Goal: Transaction & Acquisition: Purchase product/service

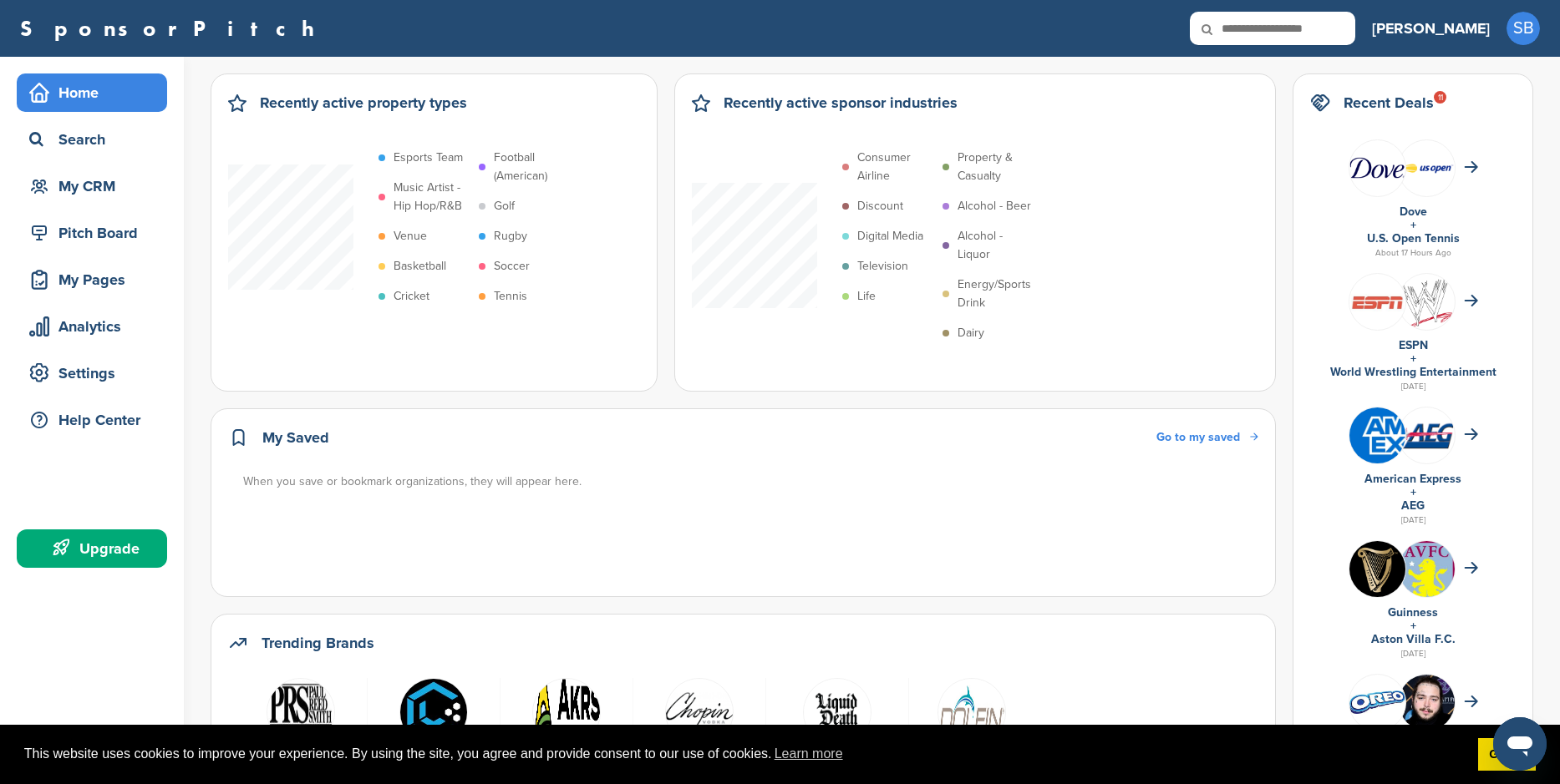
click at [90, 541] on div "Upgrade" at bounding box center [96, 548] width 142 height 30
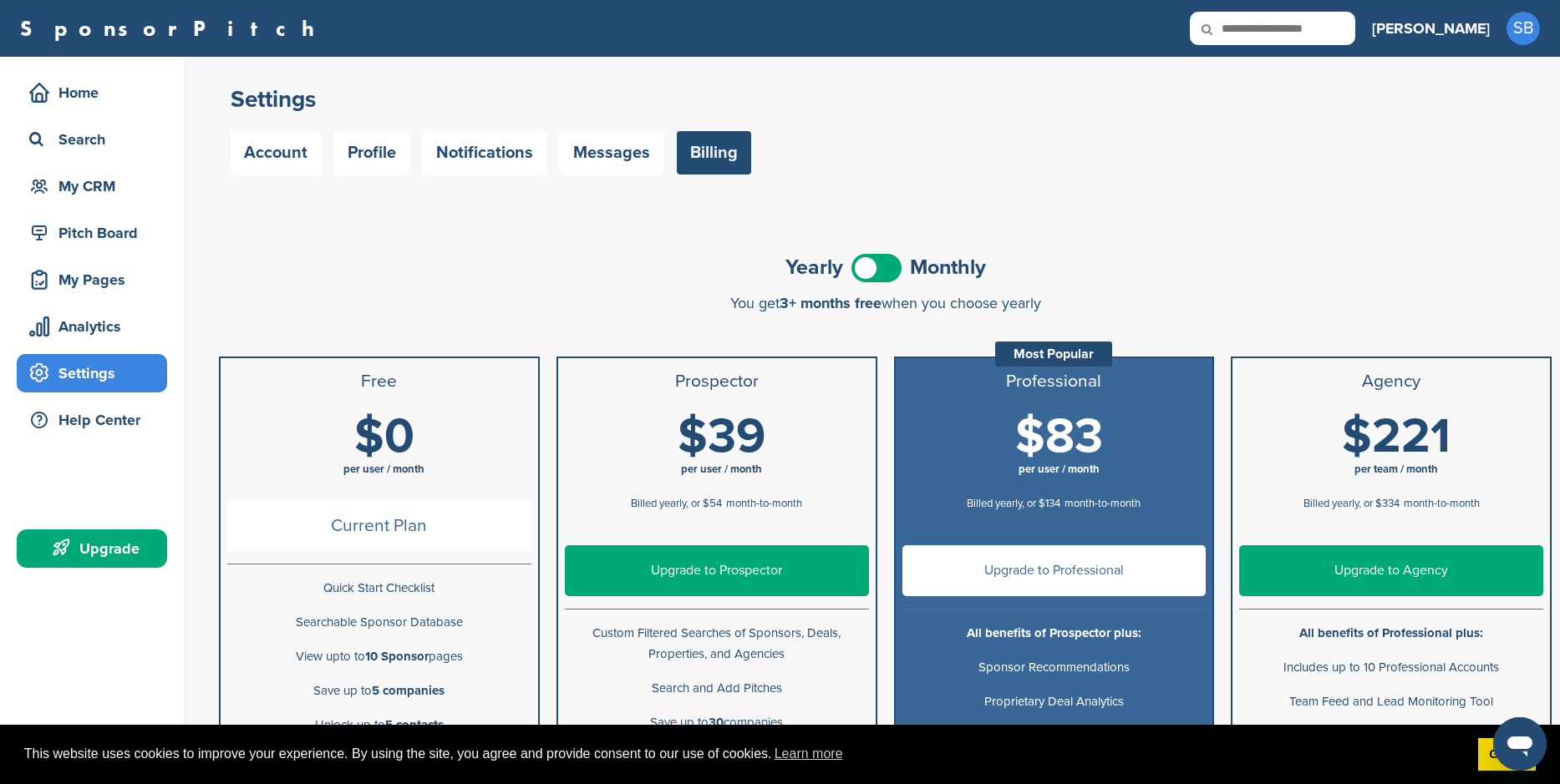
click at [737, 476] on span "per user / month" at bounding box center [721, 470] width 304 height 17
click at [736, 560] on link "Upgrade to Prospector" at bounding box center [716, 570] width 304 height 51
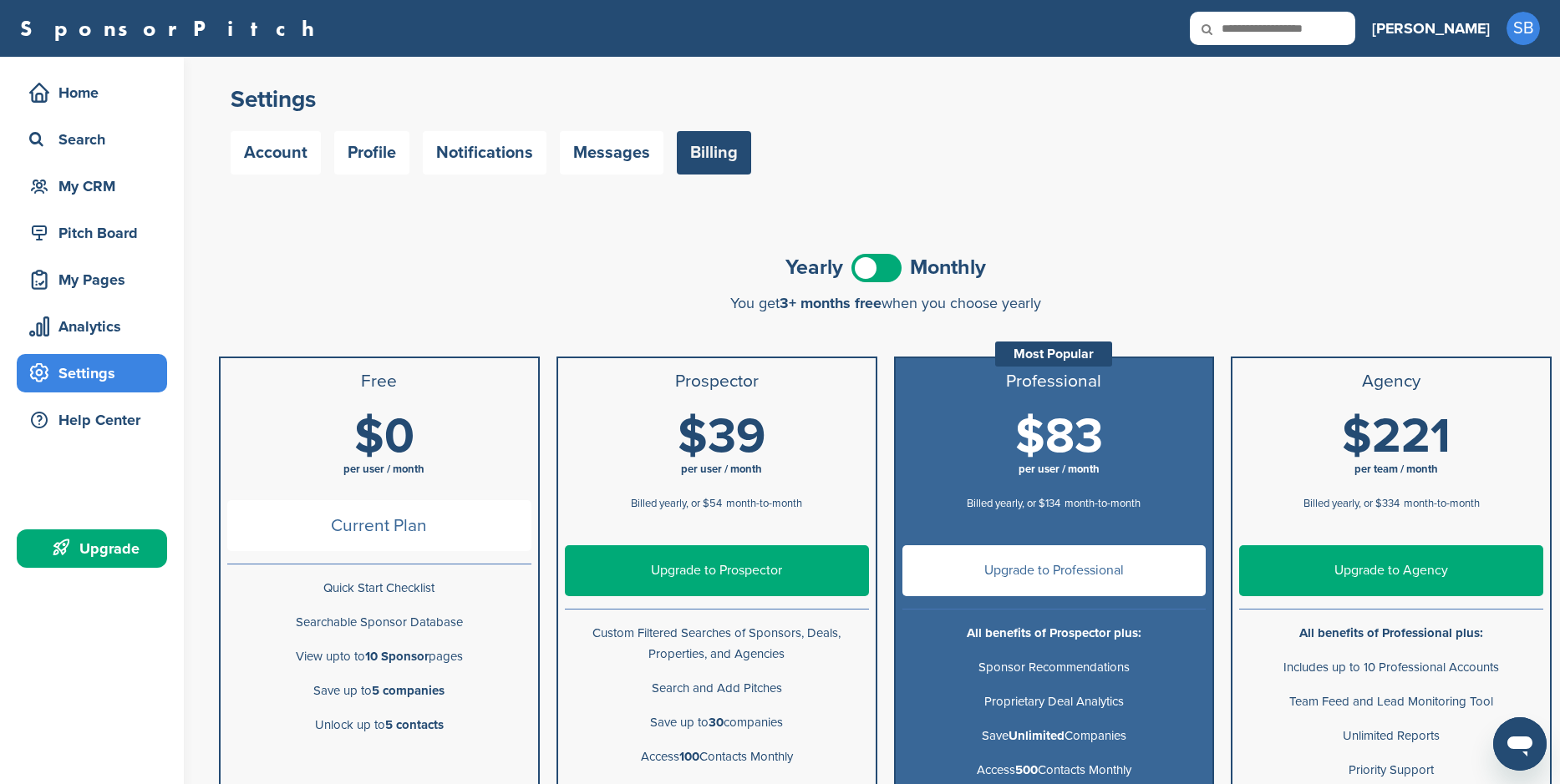
click at [875, 268] on span at bounding box center [875, 268] width 50 height 28
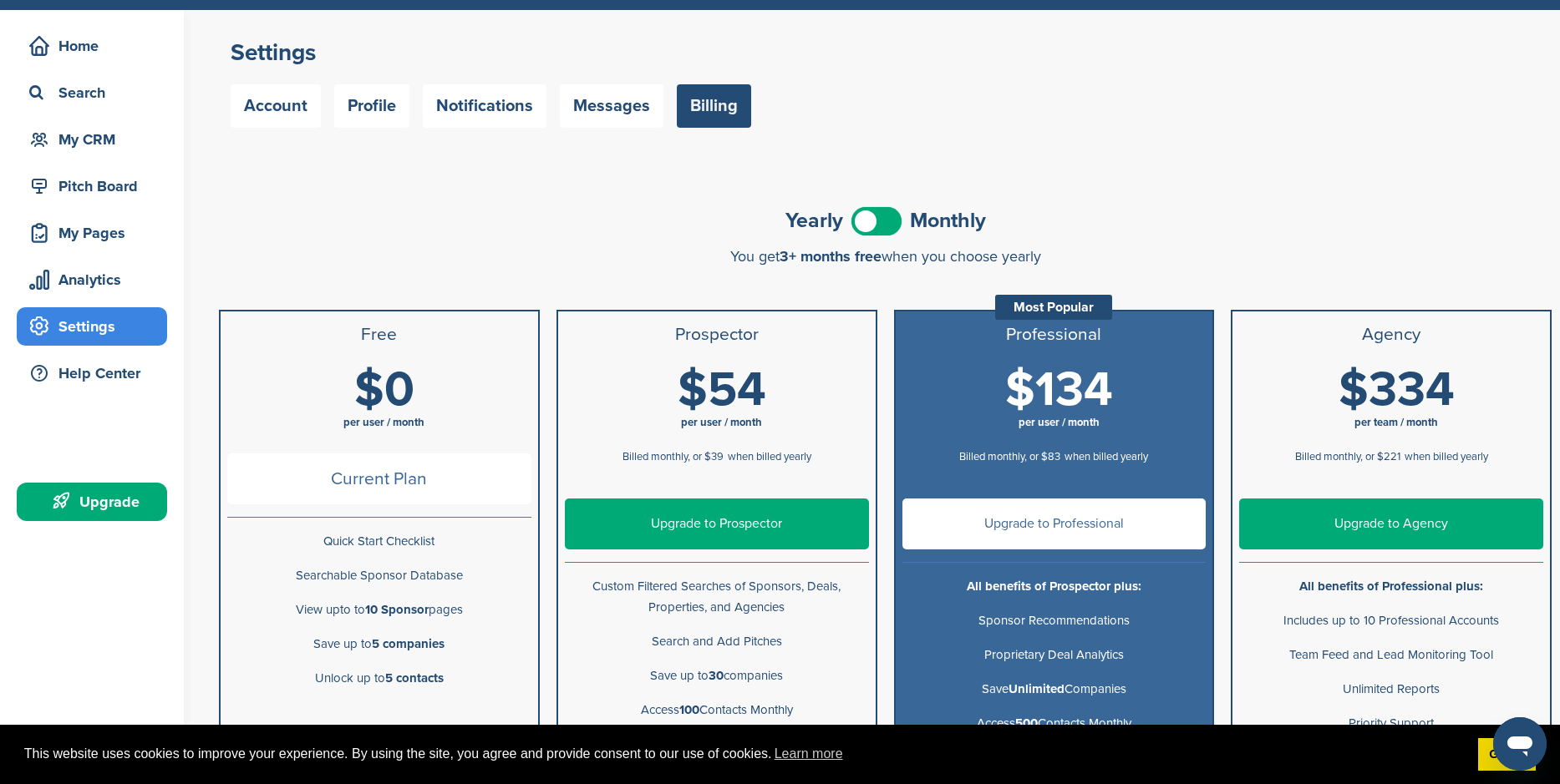
scroll to position [84, 0]
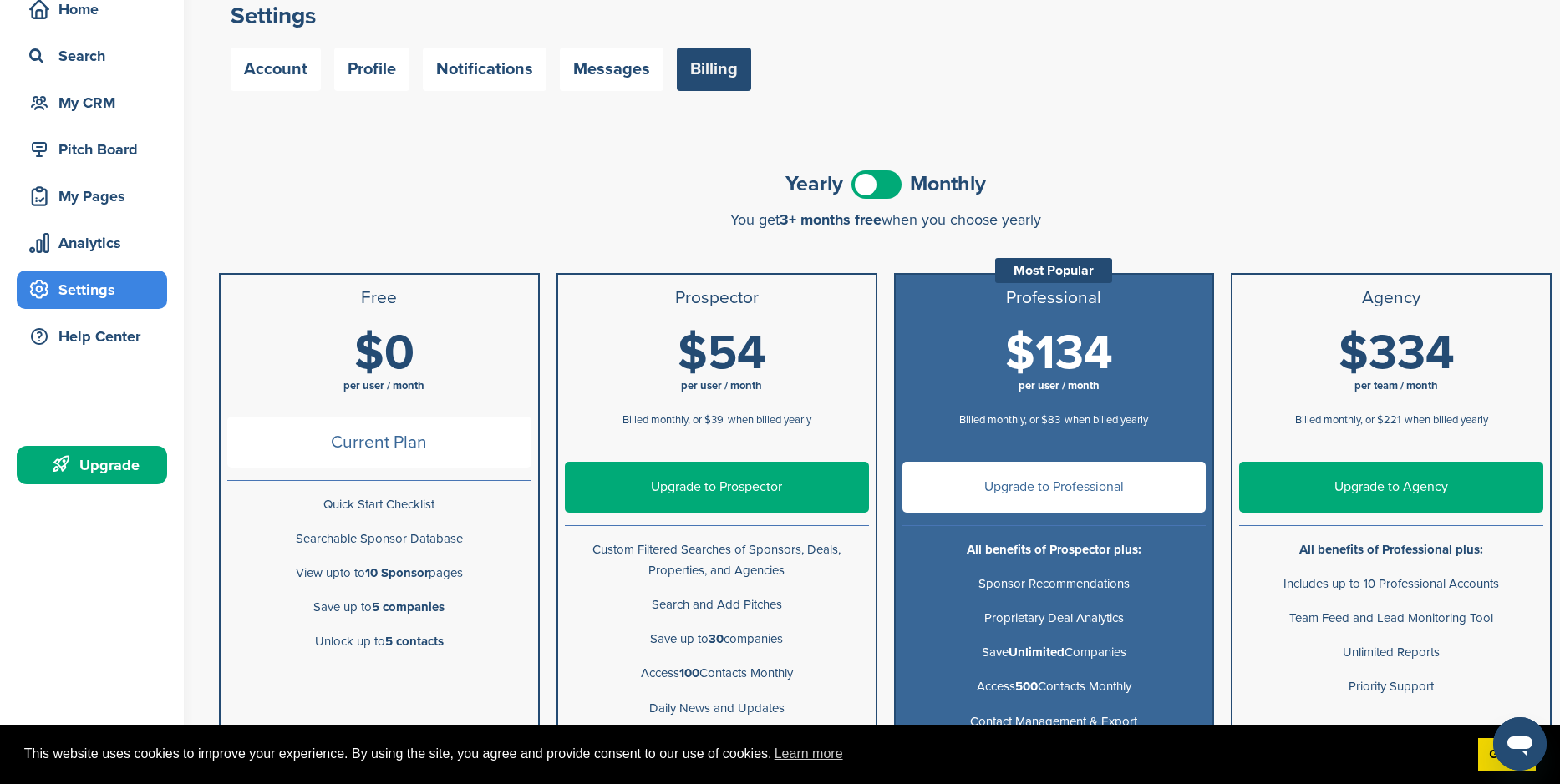
click at [746, 486] on link "Upgrade to Prospector" at bounding box center [716, 487] width 304 height 51
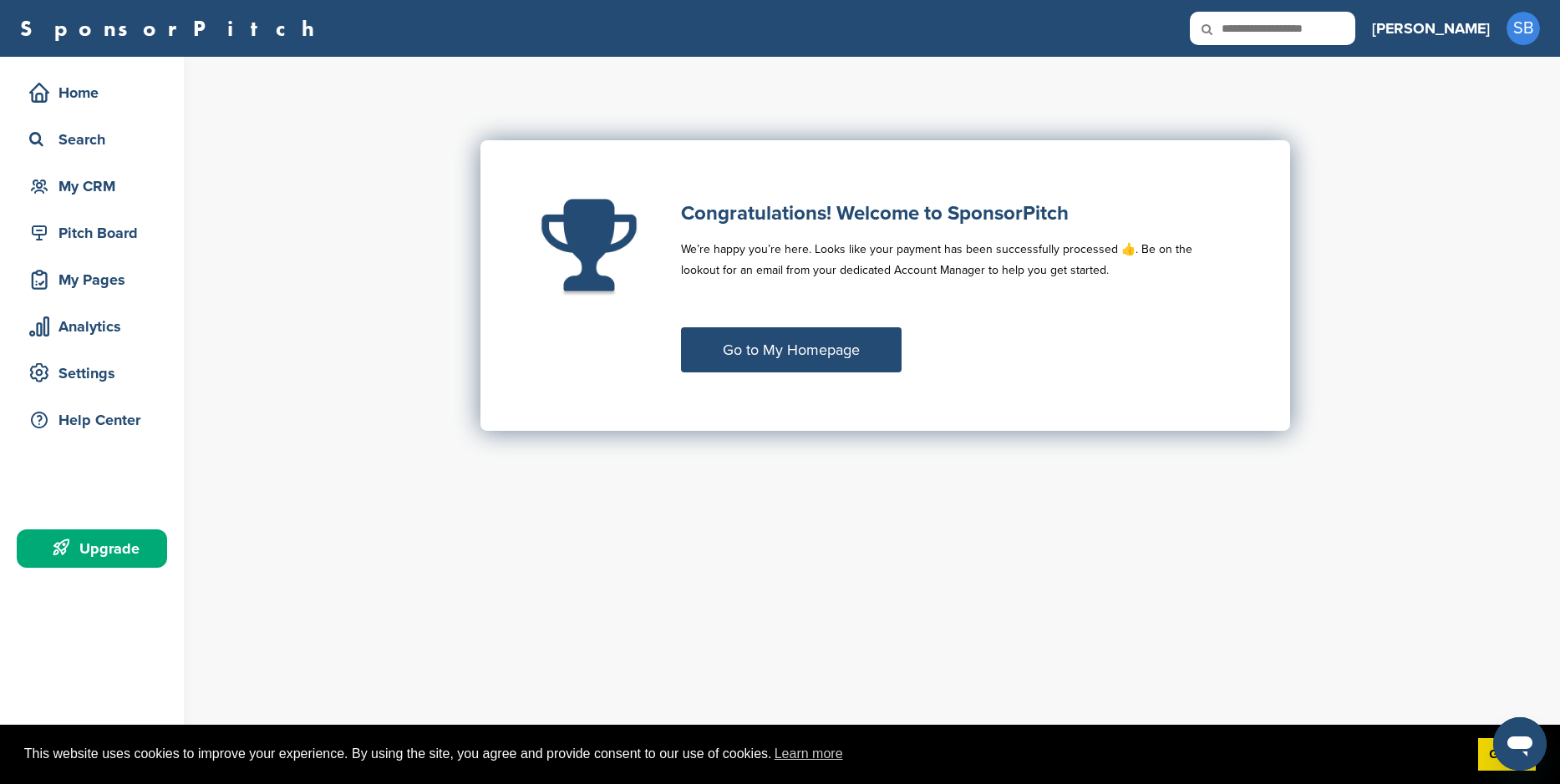
click at [886, 351] on link "Go to My Homepage" at bounding box center [791, 350] width 221 height 45
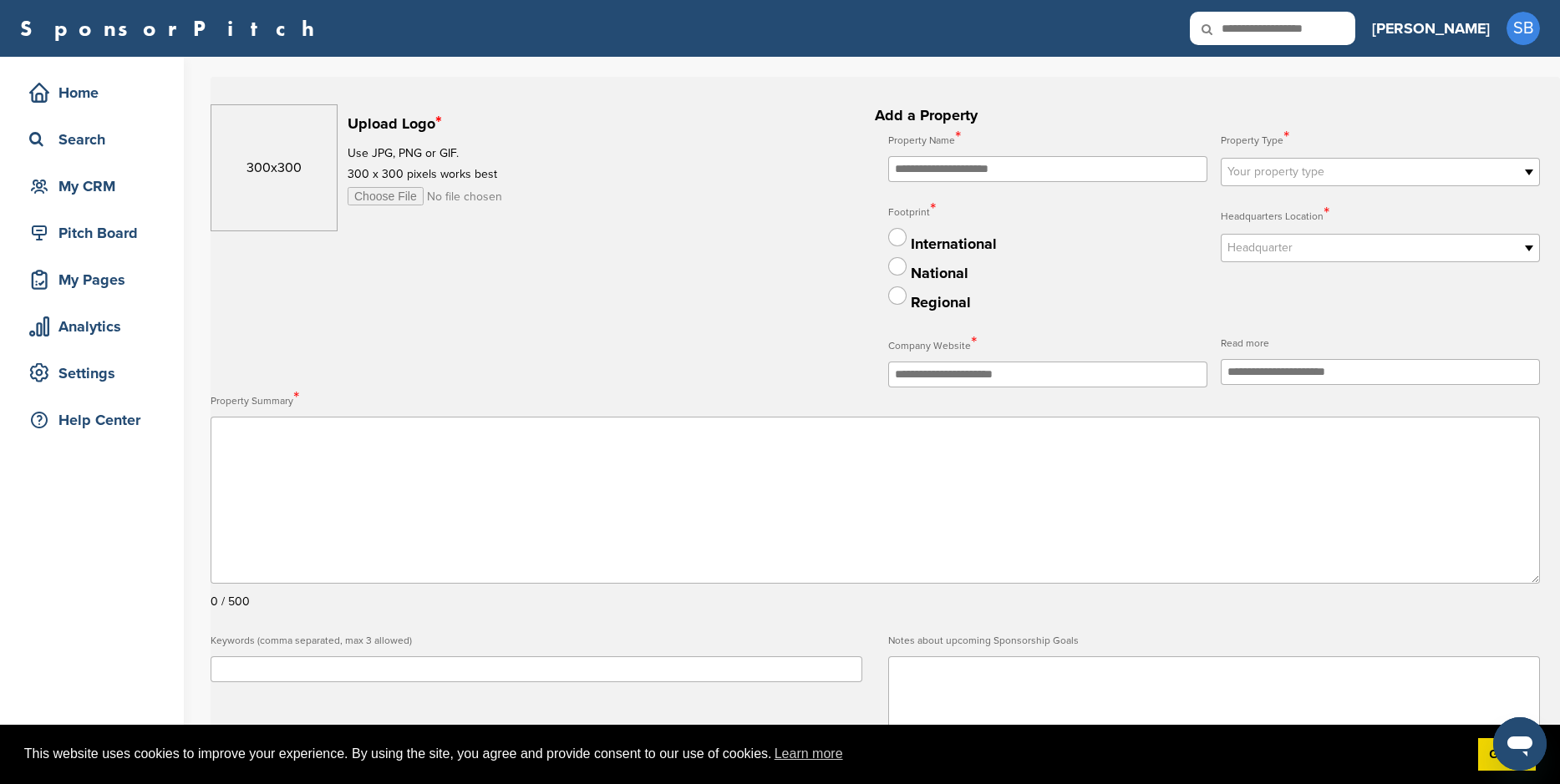
click at [1016, 163] on input "text" at bounding box center [1047, 169] width 319 height 26
type input "******"
click at [1249, 176] on span "Your property type" at bounding box center [1369, 172] width 284 height 21
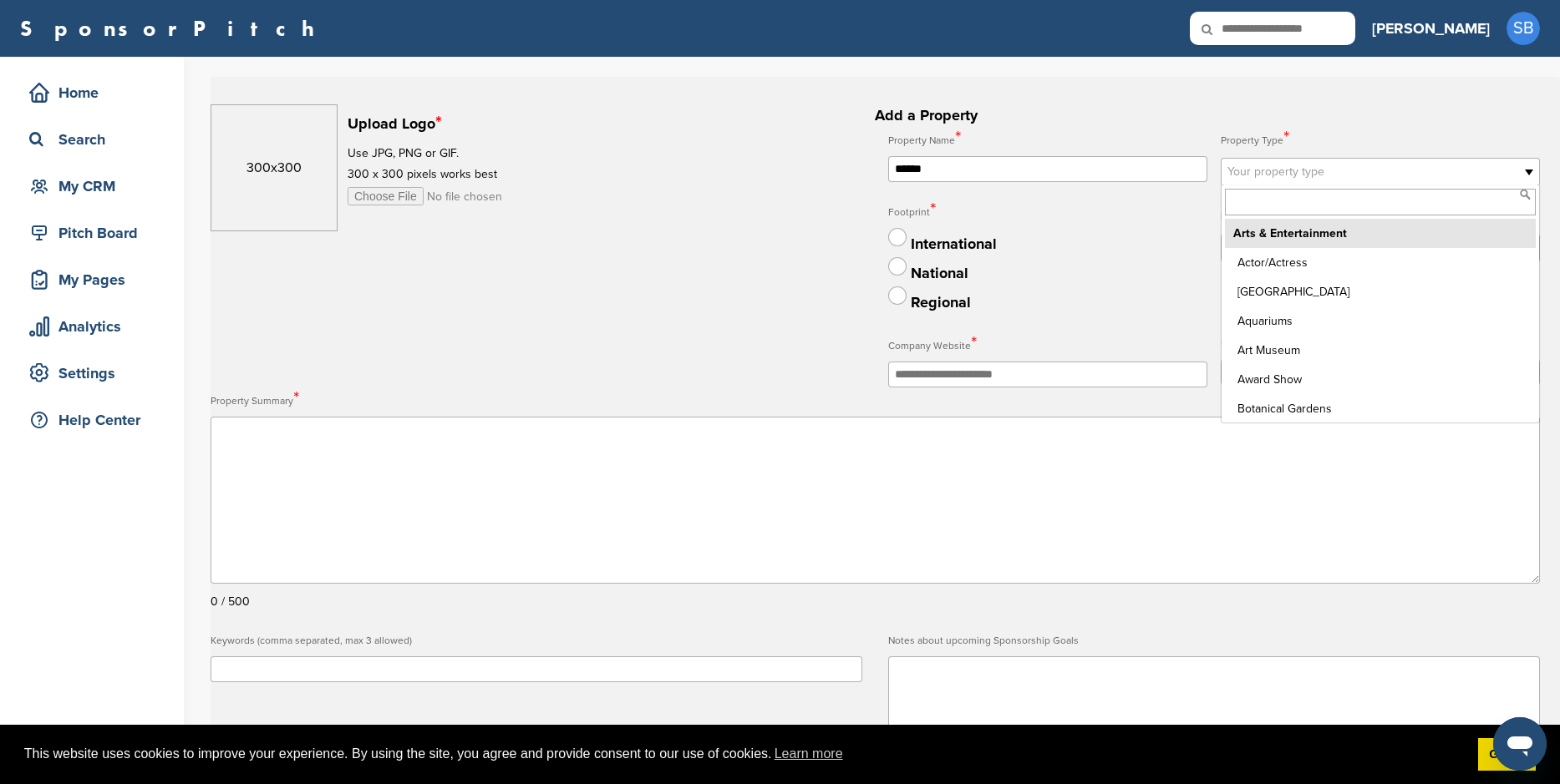
click at [1308, 239] on li "Arts & Entertainment" at bounding box center [1380, 233] width 311 height 29
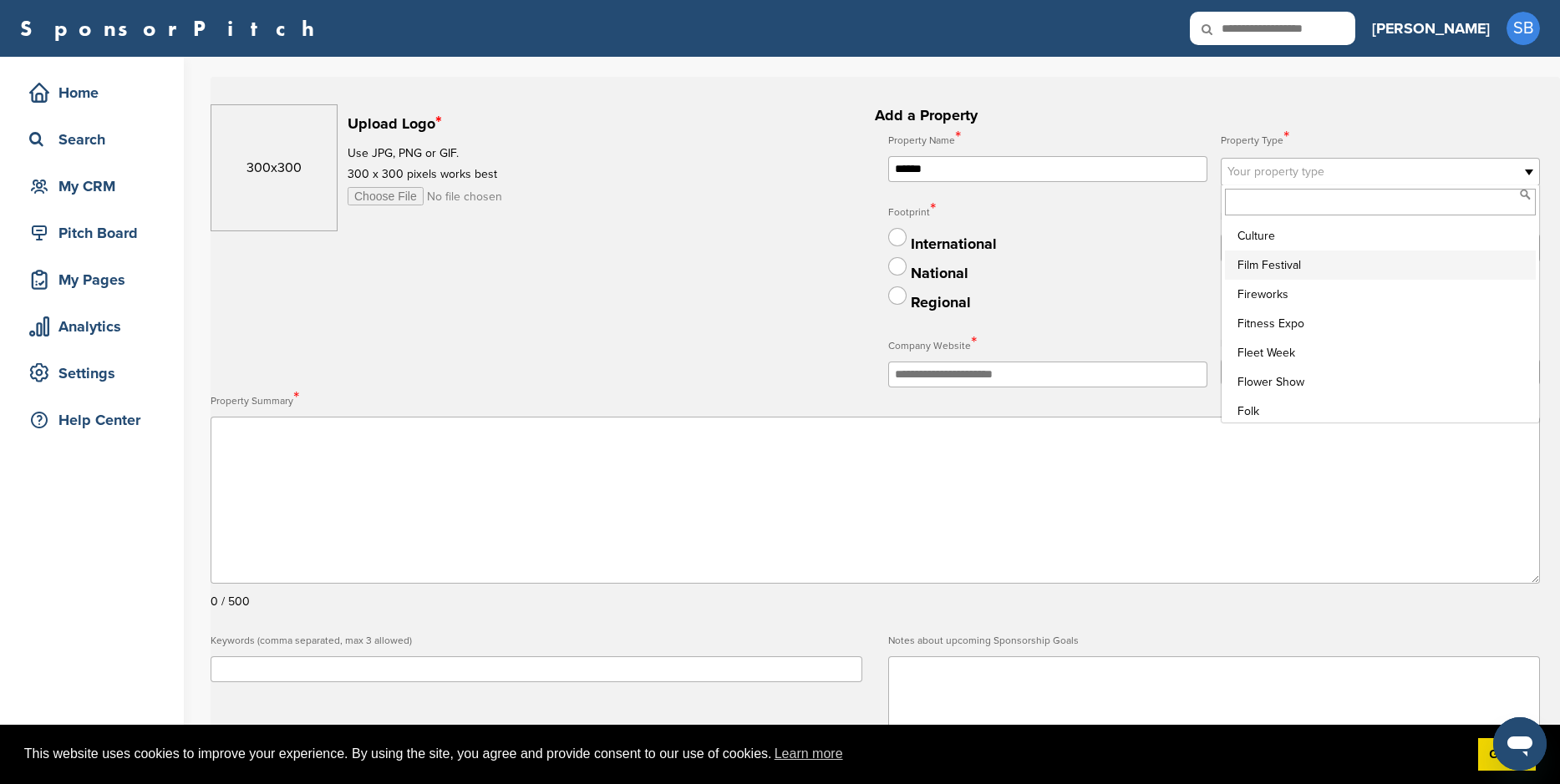
click at [1397, 272] on li "Film Festival" at bounding box center [1380, 266] width 311 height 29
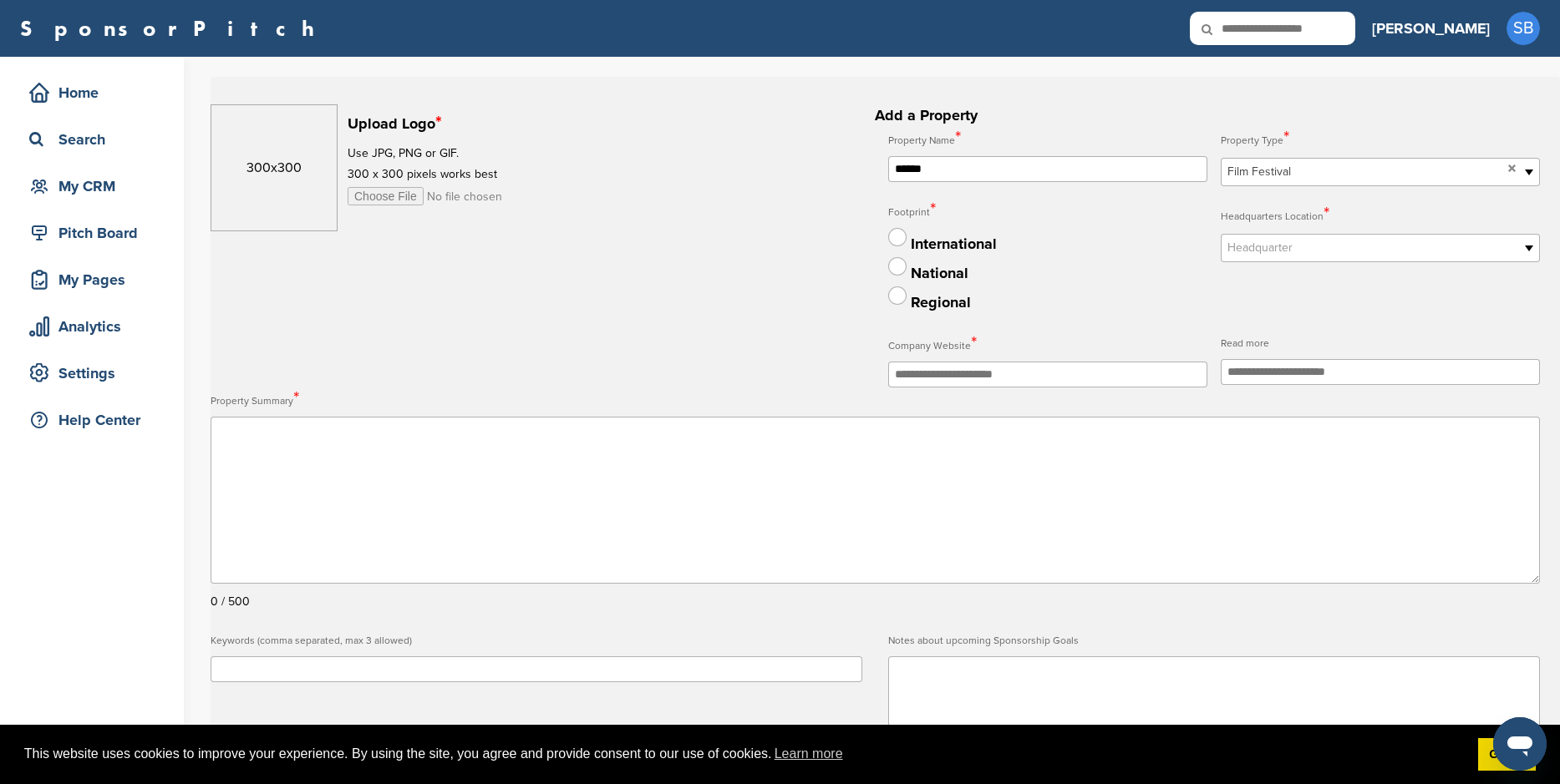
click at [1392, 252] on span "Headquarter" at bounding box center [1369, 248] width 284 height 21
type input "*"
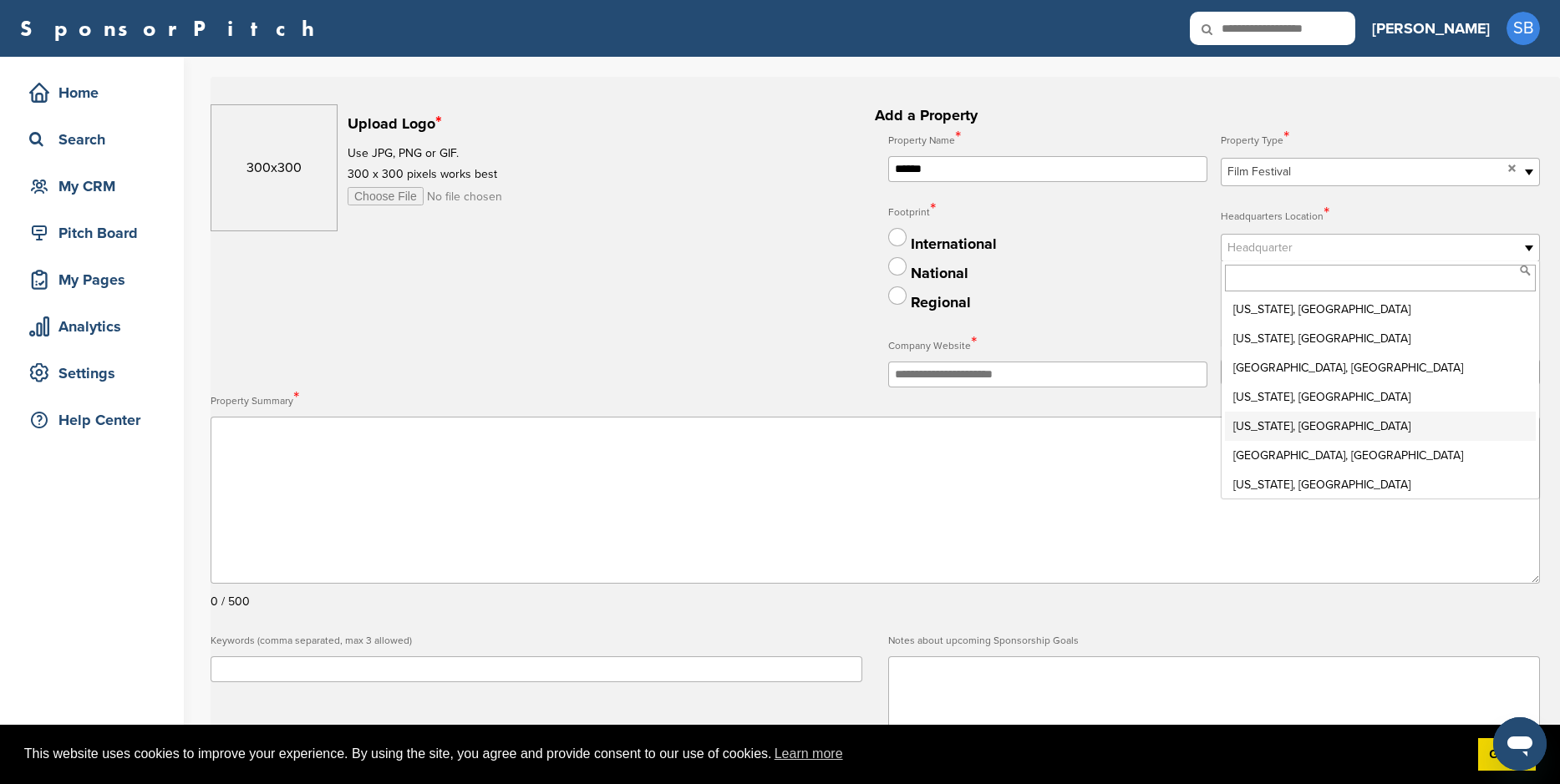
scroll to position [4, 0]
click at [1308, 485] on li "California, USA" at bounding box center [1380, 480] width 311 height 29
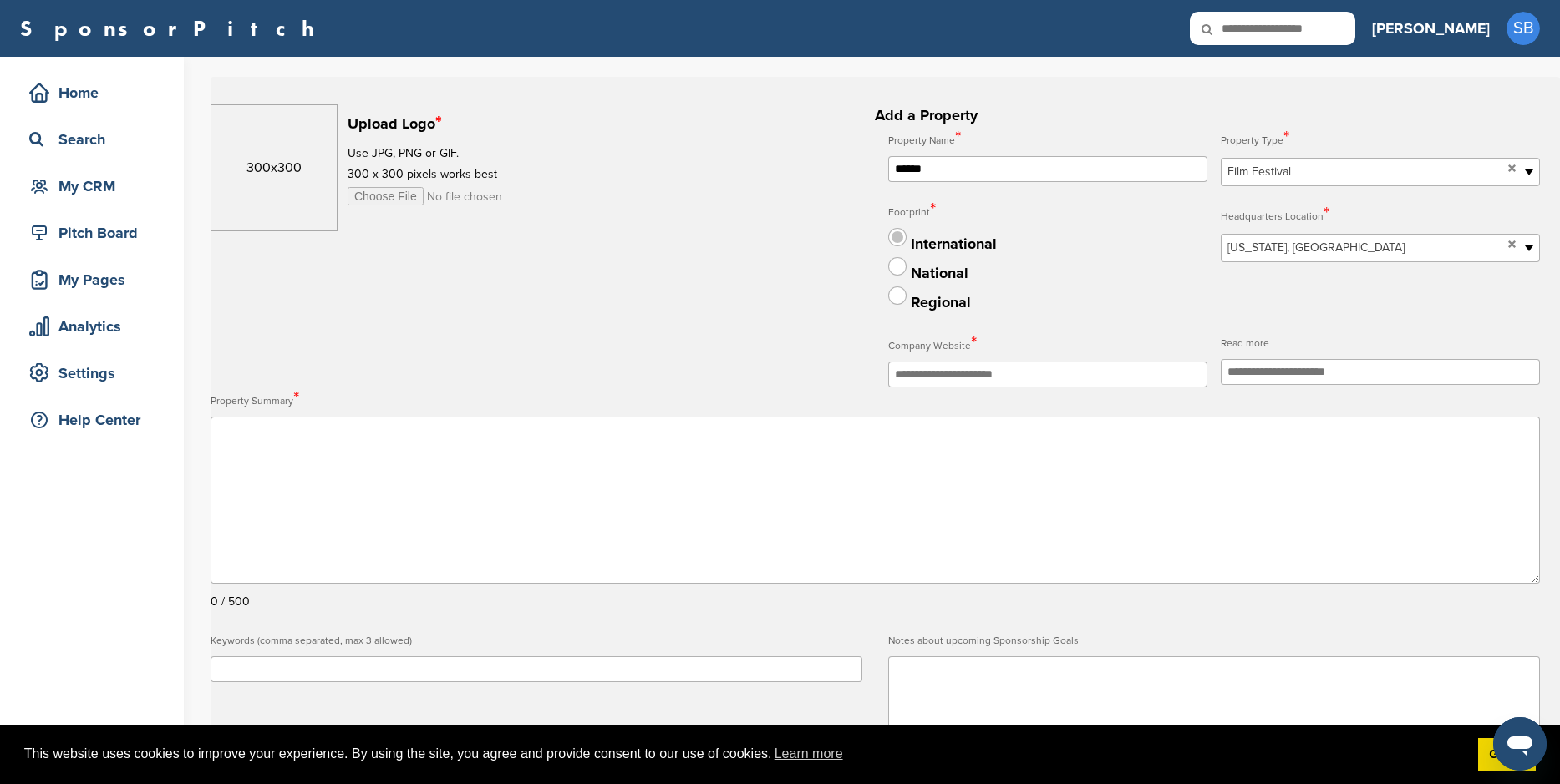
click at [899, 239] on label at bounding box center [897, 236] width 19 height 19
click at [1027, 372] on input "text" at bounding box center [1047, 374] width 319 height 26
paste input "**********"
type input "**********"
click at [1081, 239] on div "International" at bounding box center [1047, 242] width 319 height 29
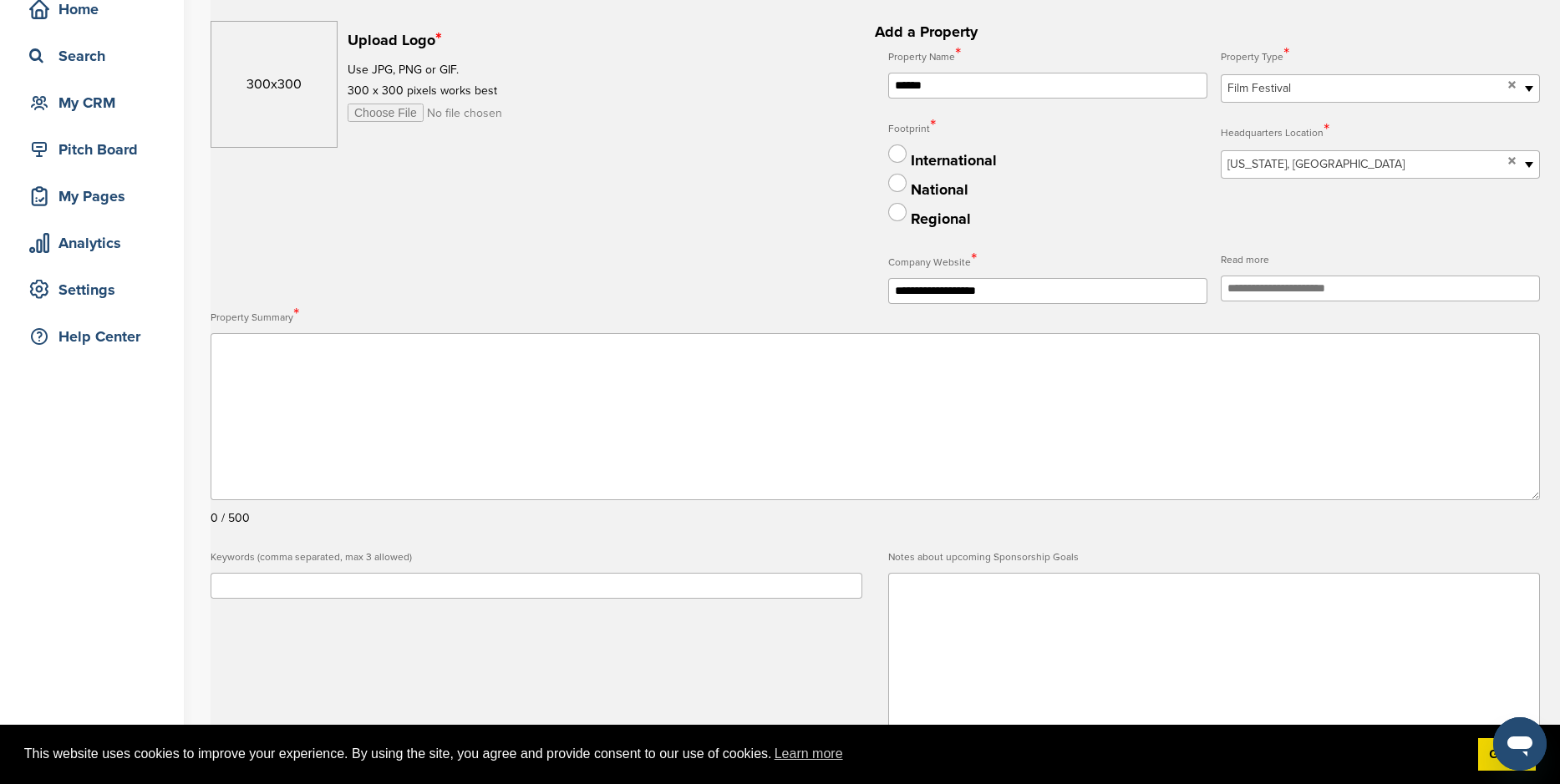
scroll to position [167, 0]
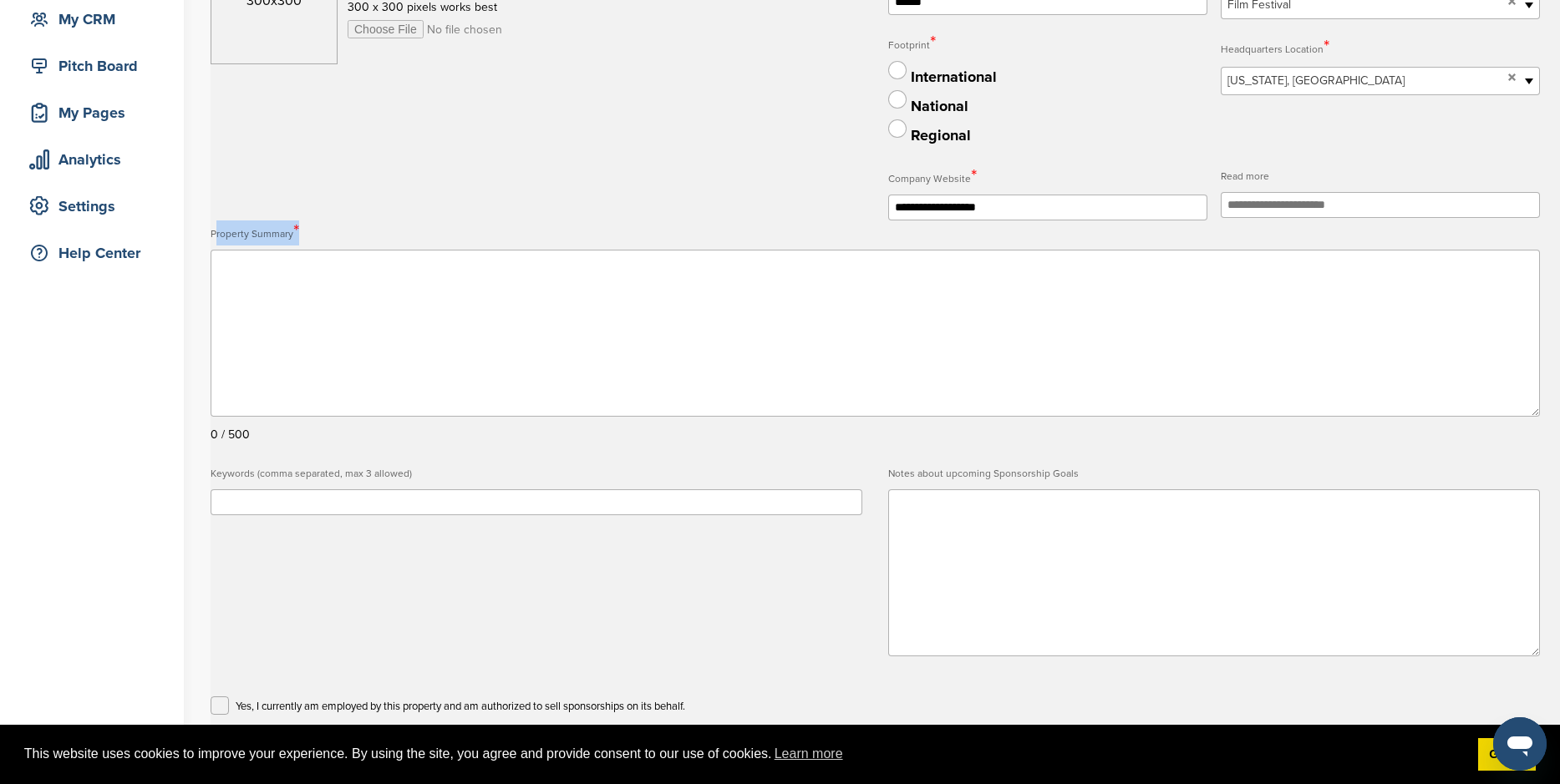
drag, startPoint x: 327, startPoint y: 228, endPoint x: 201, endPoint y: 231, distance: 126.0
click at [201, 231] on div "**********" at bounding box center [780, 351] width 1560 height 922
copy label "Property Summary *"
drag, startPoint x: 1084, startPoint y: 475, endPoint x: 891, endPoint y: 480, distance: 193.1
click at [891, 480] on label "Notes about upcoming Sponsorship Goals" at bounding box center [1213, 474] width 652 height 22
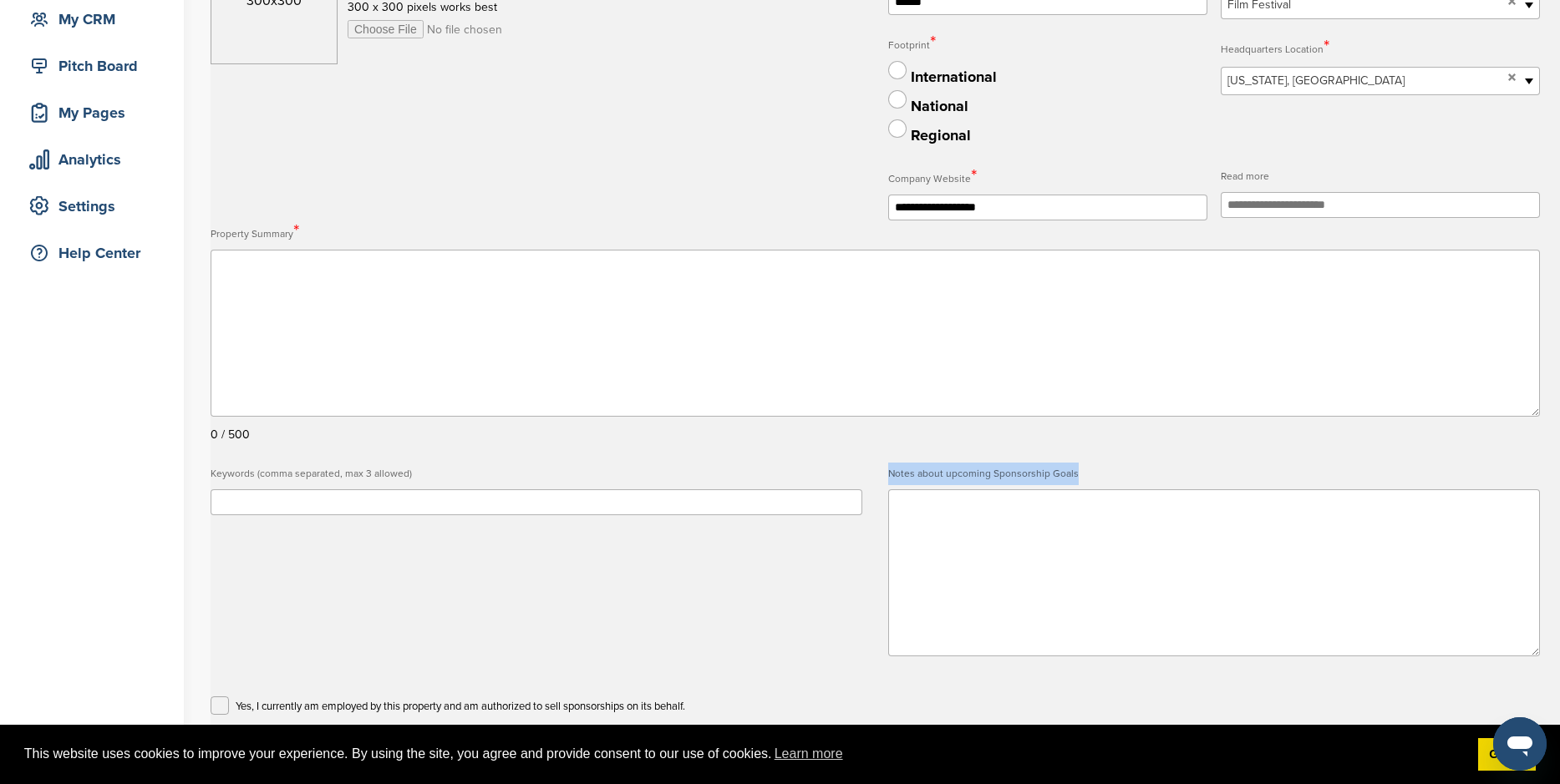
copy label "Notes about upcoming Sponsorship Goals"
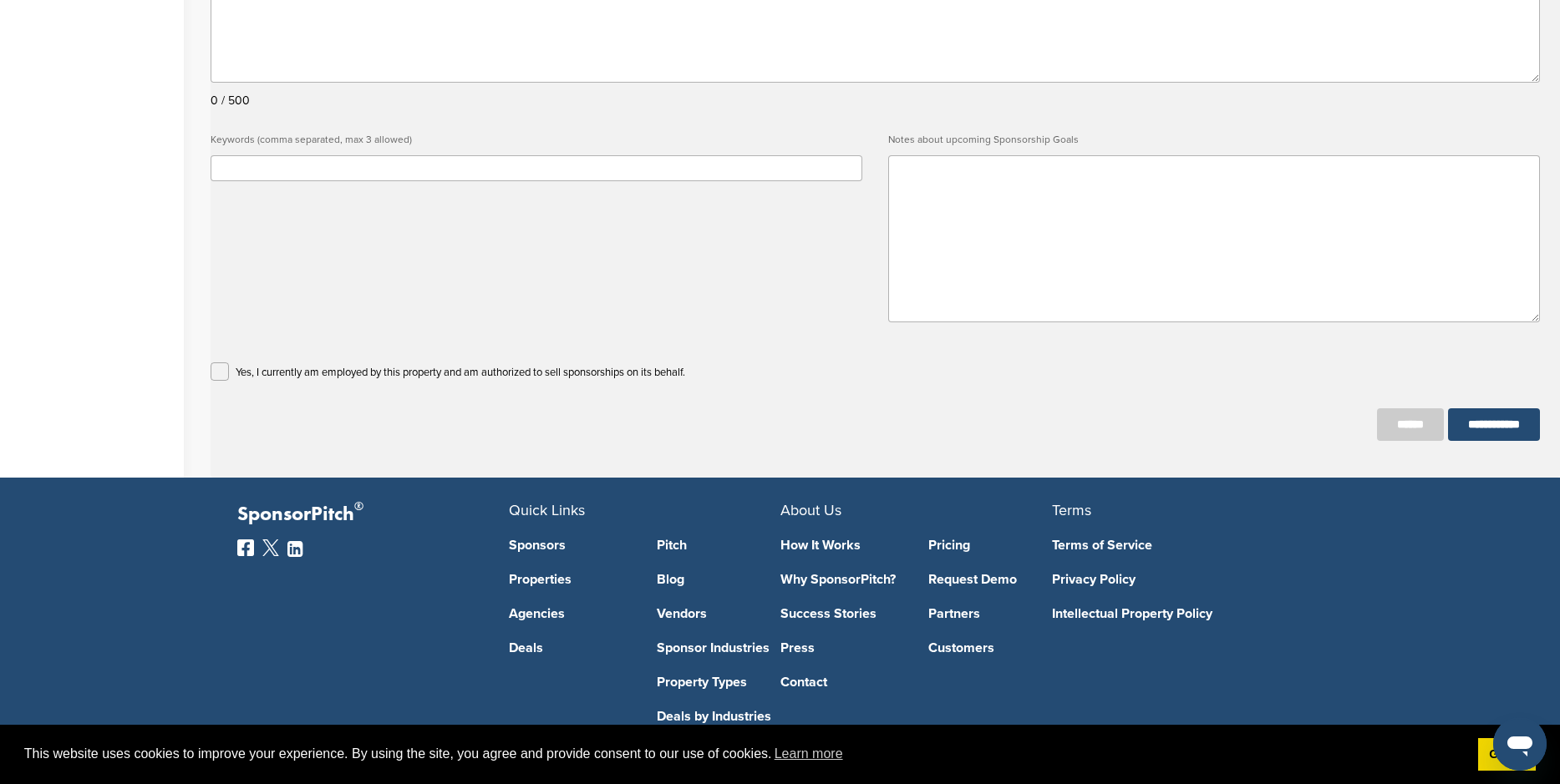
click at [652, 342] on h2 "**********" at bounding box center [875, 22] width 1329 height 838
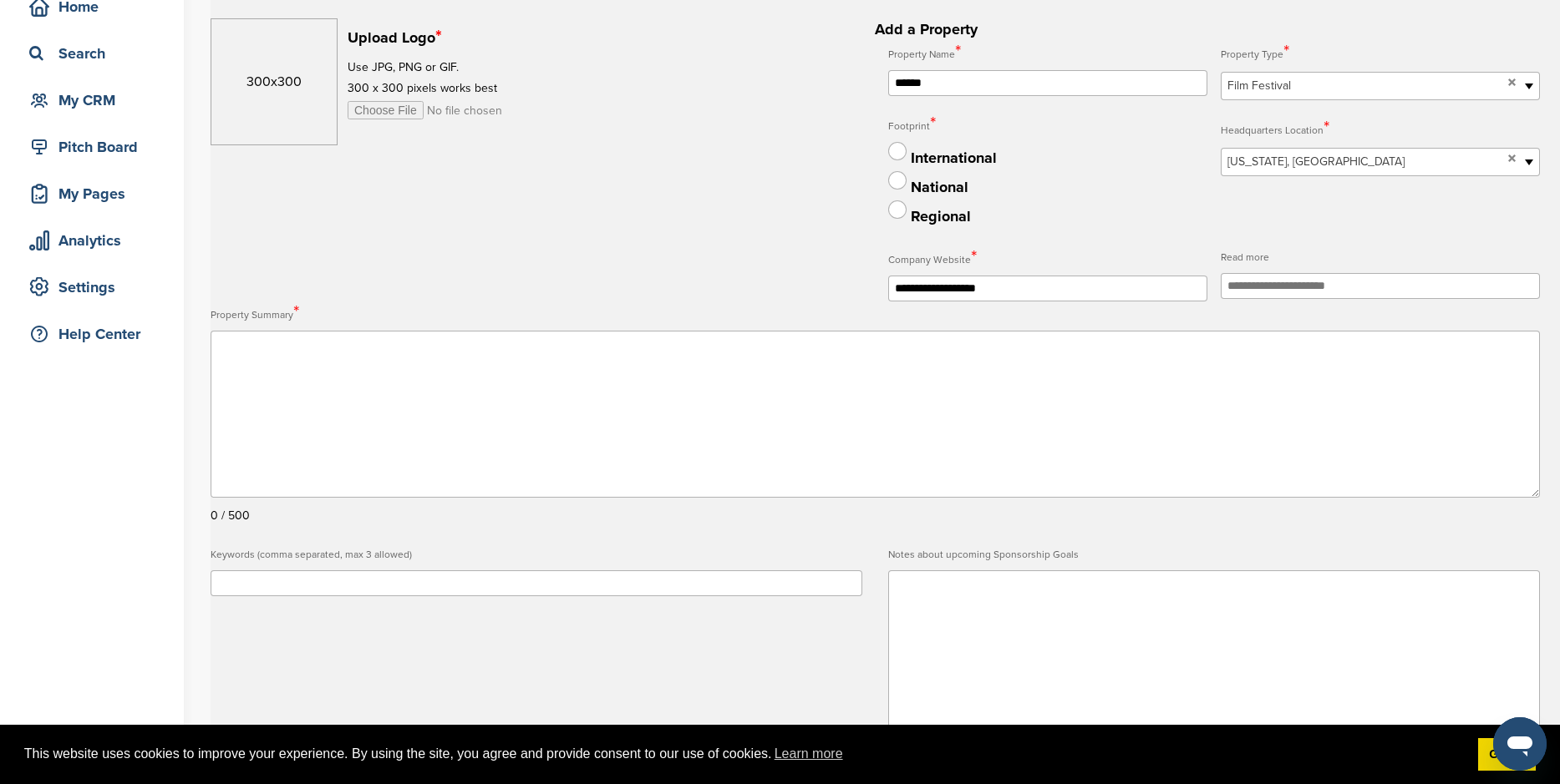
scroll to position [0, 0]
